Goal: Task Accomplishment & Management: Manage account settings

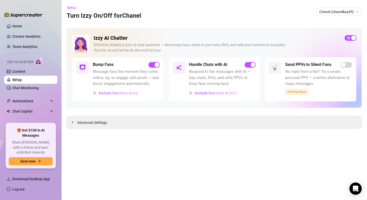
click at [205, 44] on div "[PERSON_NAME] is your AI chat assistant — she bumps fans, chats in your tone, f…" at bounding box center [217, 47] width 247 height 11
click at [205, 63] on h5 "Handle Chats with AI" at bounding box center [208, 65] width 38 height 6
click at [29, 90] on link "Chat Monitoring" at bounding box center [25, 88] width 26 height 4
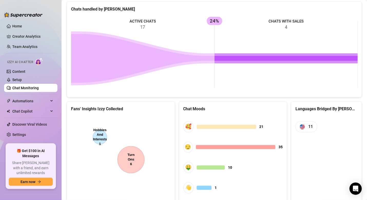
scroll to position [237, 0]
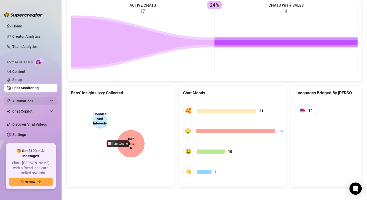
click at [37, 101] on span "Automations" at bounding box center [30, 101] width 36 height 8
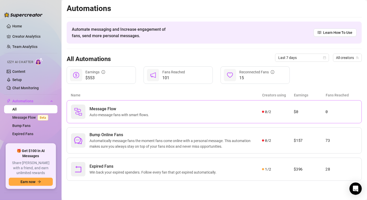
click at [147, 112] on span "Auto-message fans with smart flows." at bounding box center [121, 115] width 62 height 6
click at [140, 139] on span "Automatically message fans the moment fans come online with a personal message.…" at bounding box center [176, 143] width 173 height 11
click at [32, 116] on link "Message Flow Beta" at bounding box center [31, 117] width 38 height 4
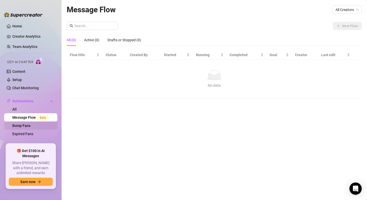
click at [26, 124] on link "Bump Fans" at bounding box center [21, 126] width 18 height 4
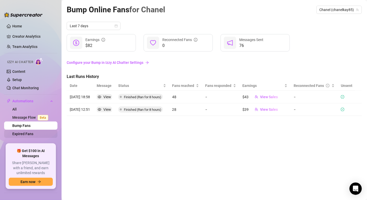
click at [24, 133] on link "Expired Fans" at bounding box center [22, 134] width 21 height 4
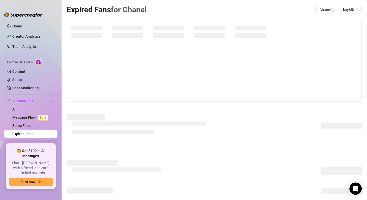
click at [52, 144] on icon at bounding box center [52, 144] width 3 height 0
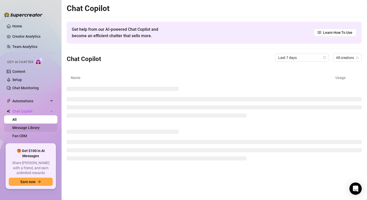
click at [38, 127] on link "Message Library" at bounding box center [25, 128] width 27 height 4
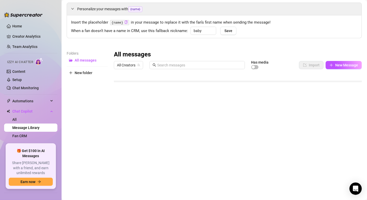
scroll to position [90, 0]
click at [255, 66] on div "button" at bounding box center [253, 67] width 3 height 3
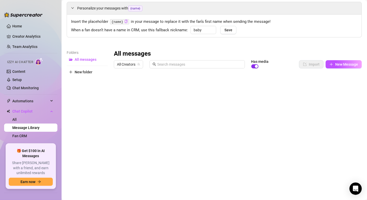
click at [255, 65] on span "button" at bounding box center [254, 66] width 7 height 4
click at [117, 94] on div at bounding box center [238, 128] width 248 height 114
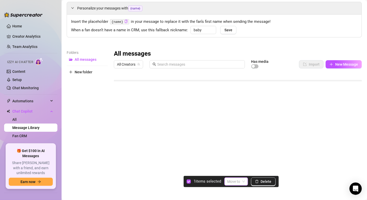
click at [240, 180] on input "search" at bounding box center [234, 182] width 13 height 8
click at [96, 90] on div "Folders All messages New folder" at bounding box center [87, 117] width 41 height 135
click at [86, 57] on span "All messages" at bounding box center [86, 59] width 22 height 4
click at [86, 59] on span "All messages" at bounding box center [86, 59] width 22 height 4
click at [87, 70] on span "New folder" at bounding box center [84, 72] width 18 height 4
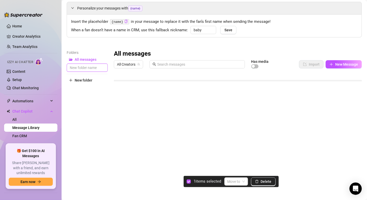
click at [91, 69] on input "text" at bounding box center [87, 68] width 41 height 8
click at [120, 93] on div at bounding box center [238, 128] width 248 height 114
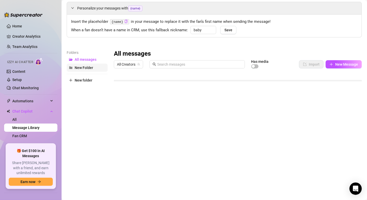
click at [88, 68] on span "New Folder" at bounding box center [84, 68] width 18 height 4
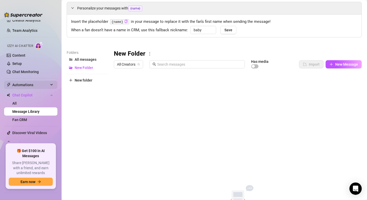
scroll to position [18, 0]
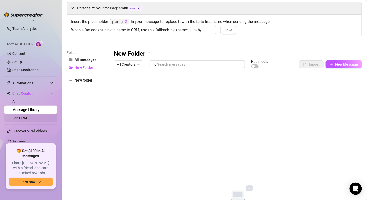
click at [27, 116] on link "Fan CRM" at bounding box center [19, 118] width 15 height 4
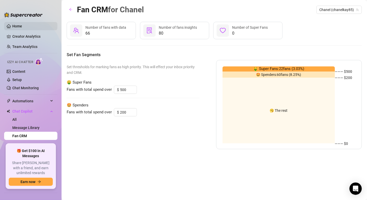
click at [22, 27] on link "Home" at bounding box center [17, 26] width 10 height 4
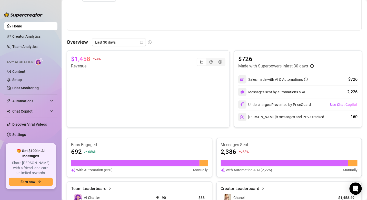
scroll to position [204, 0]
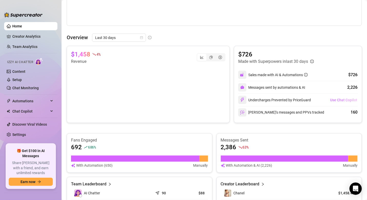
click at [337, 100] on span "Use Chat Copilot" at bounding box center [344, 100] width 27 height 4
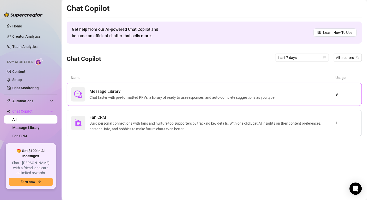
click at [193, 96] on span "Chat faster with pre-formatted PPVs, a library of ready to use responses, and a…" at bounding box center [184, 98] width 188 height 6
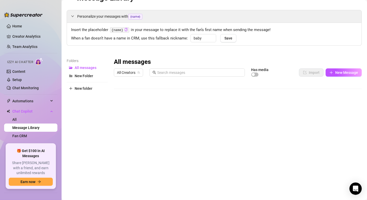
scroll to position [17, 0]
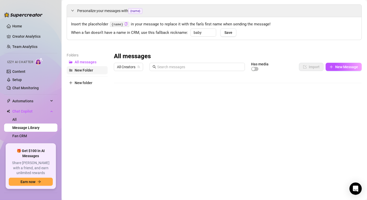
click at [86, 71] on span "New Folder" at bounding box center [84, 70] width 18 height 4
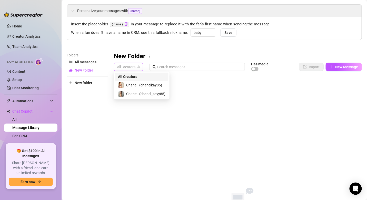
click at [132, 67] on span "All Creators" at bounding box center [128, 67] width 23 height 8
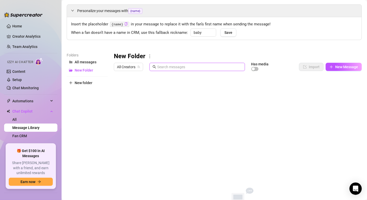
click at [172, 64] on input "text" at bounding box center [199, 67] width 85 height 6
type input "PPV"
click at [286, 69] on div "All Creators PPV Has media Import New Message" at bounding box center [238, 67] width 248 height 9
click at [87, 71] on span "New Folder" at bounding box center [84, 70] width 18 height 4
click at [91, 72] on span "New Folder" at bounding box center [84, 70] width 18 height 4
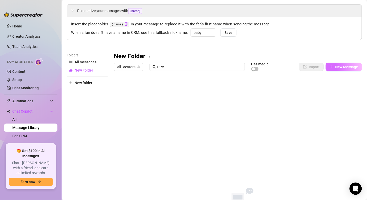
click at [341, 67] on span "New Message" at bounding box center [346, 67] width 23 height 4
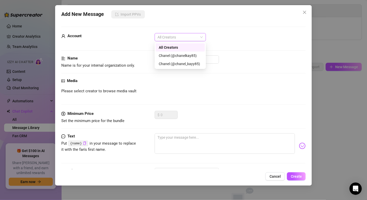
click at [183, 37] on span "All Creators" at bounding box center [180, 37] width 45 height 8
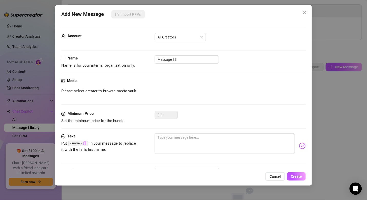
click at [247, 53] on div "Account All Creators" at bounding box center [183, 44] width 245 height 22
click at [191, 61] on input "Message 33" at bounding box center [187, 59] width 64 height 8
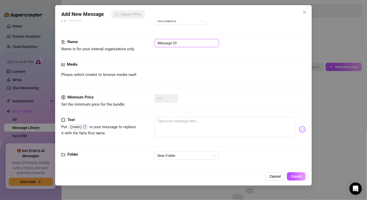
scroll to position [20, 0]
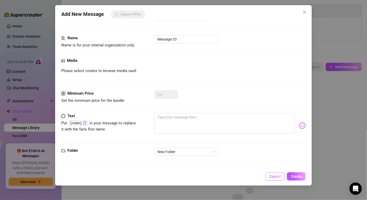
click at [280, 174] on button "Cancel" at bounding box center [276, 176] width 20 height 8
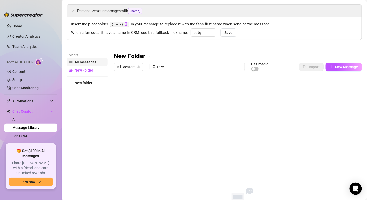
click at [91, 64] on button "All messages" at bounding box center [87, 62] width 41 height 8
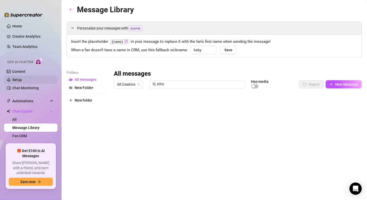
click at [22, 78] on link "Setup" at bounding box center [16, 80] width 9 height 4
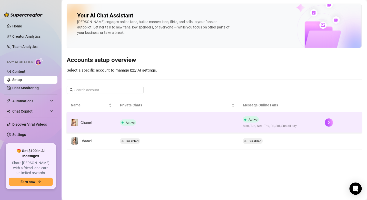
click at [166, 127] on td "Active" at bounding box center [177, 122] width 123 height 21
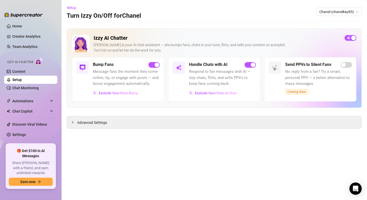
click at [216, 70] on span "Respond to fan messages with AI — Izzy chats, flirts, and sells PPVs to keep fa…" at bounding box center [222, 78] width 67 height 18
click at [215, 63] on h5 "Handle Chats with AI" at bounding box center [208, 65] width 38 height 6
click at [225, 80] on span "Respond to fan messages with AI — Izzy chats, flirts, and sells PPVs to keep fa…" at bounding box center [222, 78] width 67 height 18
click at [183, 65] on div at bounding box center [179, 68] width 12 height 12
click at [227, 73] on span "Respond to fan messages with AI — Izzy chats, flirts, and sells PPVs to keep fa…" at bounding box center [222, 78] width 67 height 18
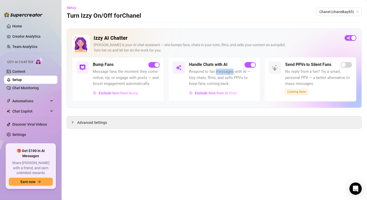
click at [227, 73] on span "Respond to fan messages with AI — Izzy chats, flirts, and sells PPVs to keep fa…" at bounding box center [222, 78] width 67 height 18
click at [227, 80] on span "Respond to fan messages with AI — Izzy chats, flirts, and sells PPVs to keep fa…" at bounding box center [222, 78] width 67 height 18
click at [219, 69] on span "Respond to fan messages with AI — Izzy chats, flirts, and sells PPVs to keep fa…" at bounding box center [222, 78] width 67 height 18
click at [203, 62] on h5 "Handle Chats with AI" at bounding box center [208, 65] width 38 height 6
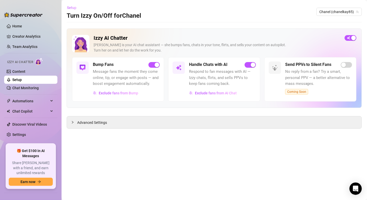
click at [71, 8] on span "Setup" at bounding box center [71, 8] width 9 height 4
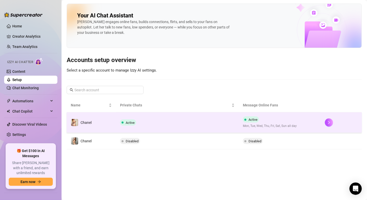
click at [154, 124] on td "Active" at bounding box center [177, 122] width 123 height 21
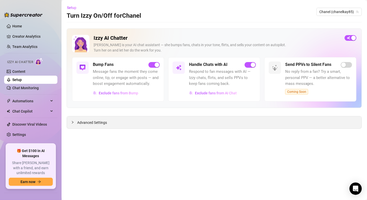
click at [127, 121] on div "Advanced Settings" at bounding box center [214, 122] width 295 height 12
click at [91, 125] on span "Advanced Settings" at bounding box center [92, 123] width 30 height 6
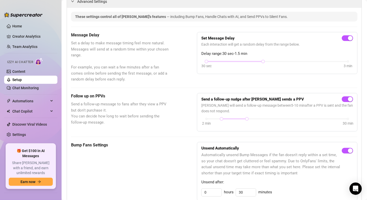
scroll to position [118, 0]
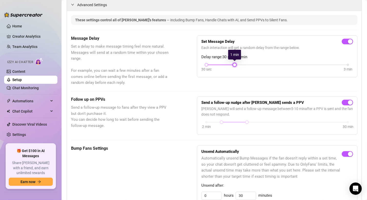
drag, startPoint x: 263, startPoint y: 64, endPoint x: 245, endPoint y: 64, distance: 17.7
click at [245, 64] on div "30 sec 3 min" at bounding box center [278, 64] width 142 height 2
click at [253, 63] on div "30 sec 3 min" at bounding box center [278, 64] width 142 height 2
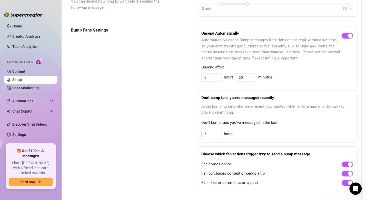
scroll to position [241, 0]
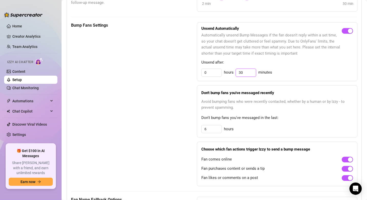
click at [244, 70] on input "30" at bounding box center [246, 73] width 20 height 8
type input "3"
type input "1"
type input "30"
click at [214, 70] on input "0" at bounding box center [212, 73] width 20 height 8
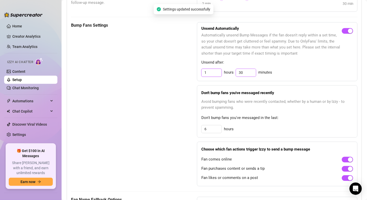
type input "1"
click at [247, 73] on input "30" at bounding box center [246, 73] width 20 height 8
type input "3"
type input "0"
click at [289, 69] on div "1 hours 0 minutes" at bounding box center [277, 73] width 152 height 8
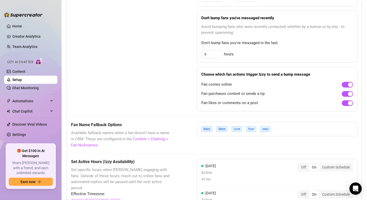
scroll to position [318, 0]
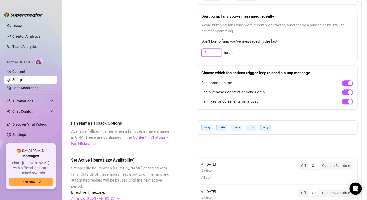
click at [212, 50] on input "6" at bounding box center [212, 53] width 20 height 8
type input "4"
click at [238, 52] on div "4 hours" at bounding box center [277, 52] width 152 height 8
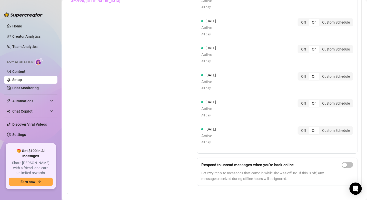
scroll to position [521, 0]
